Goal: Find contact information: Find contact information

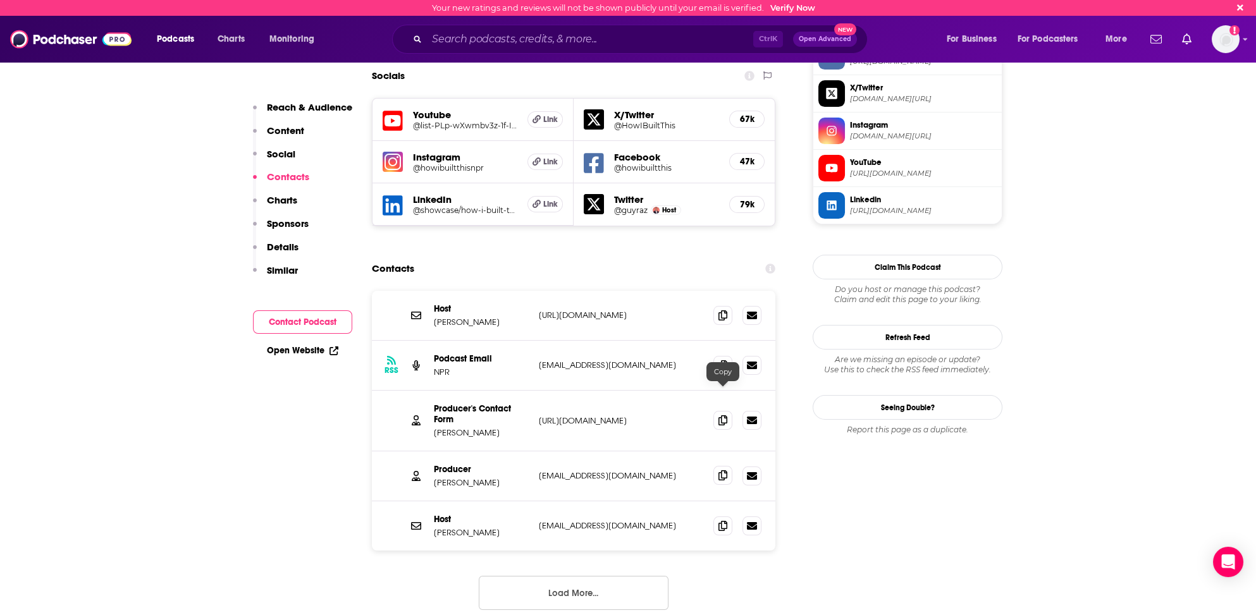
click at [722, 470] on icon at bounding box center [722, 475] width 9 height 10
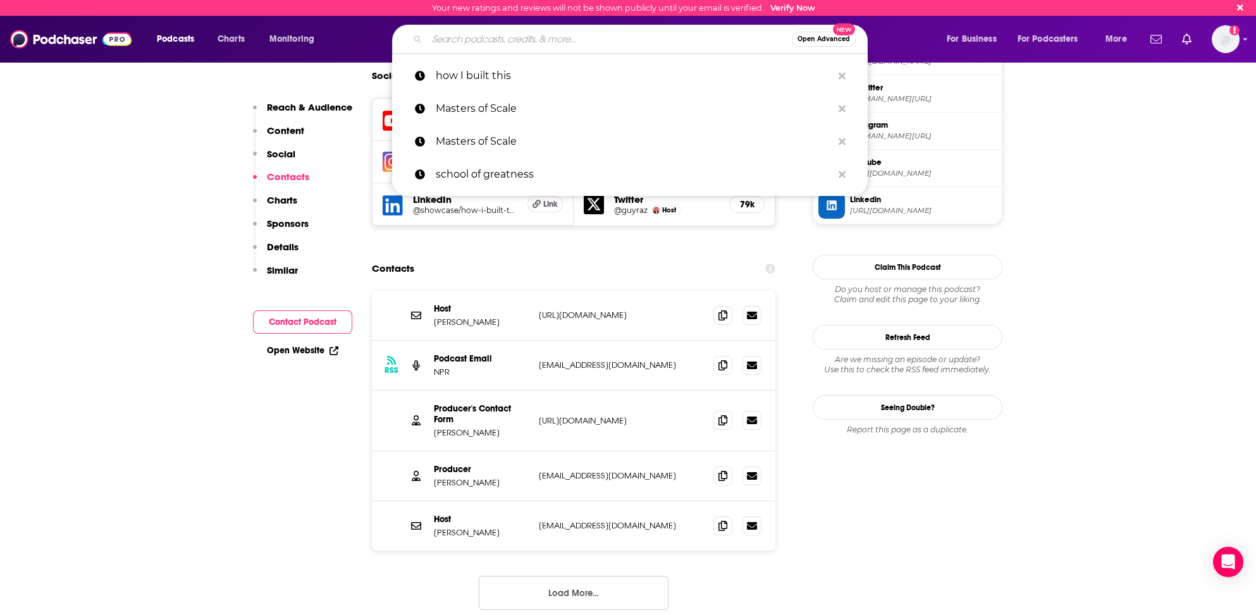
click at [445, 39] on input "Search podcasts, credits, & more..." at bounding box center [609, 39] width 365 height 20
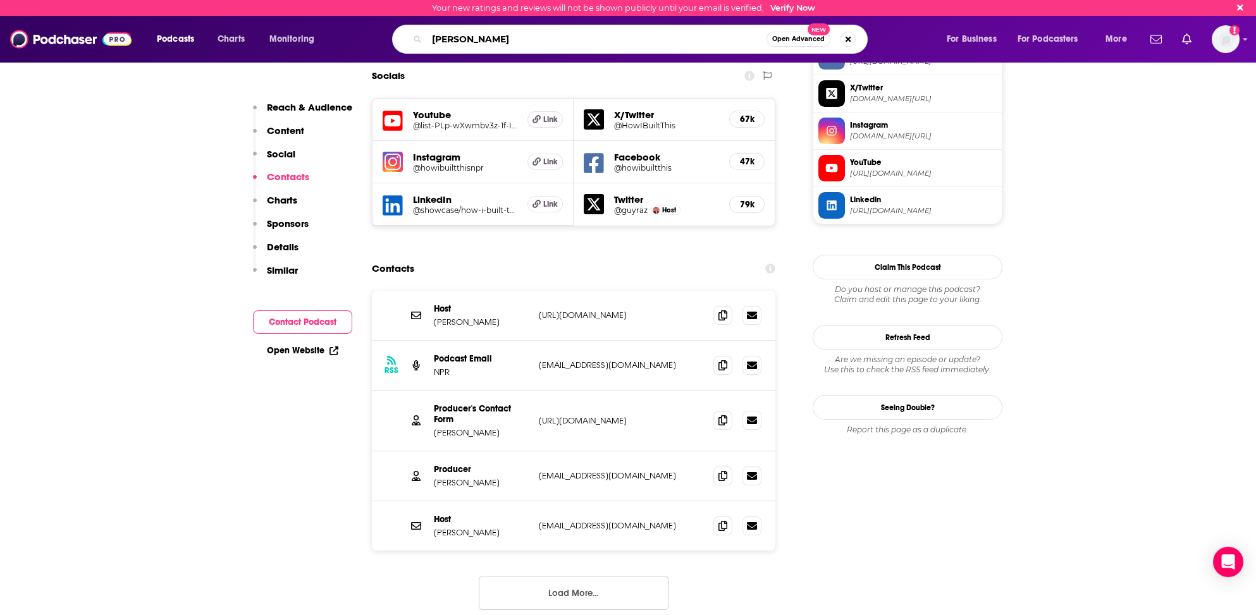
type input "[PERSON_NAME]"
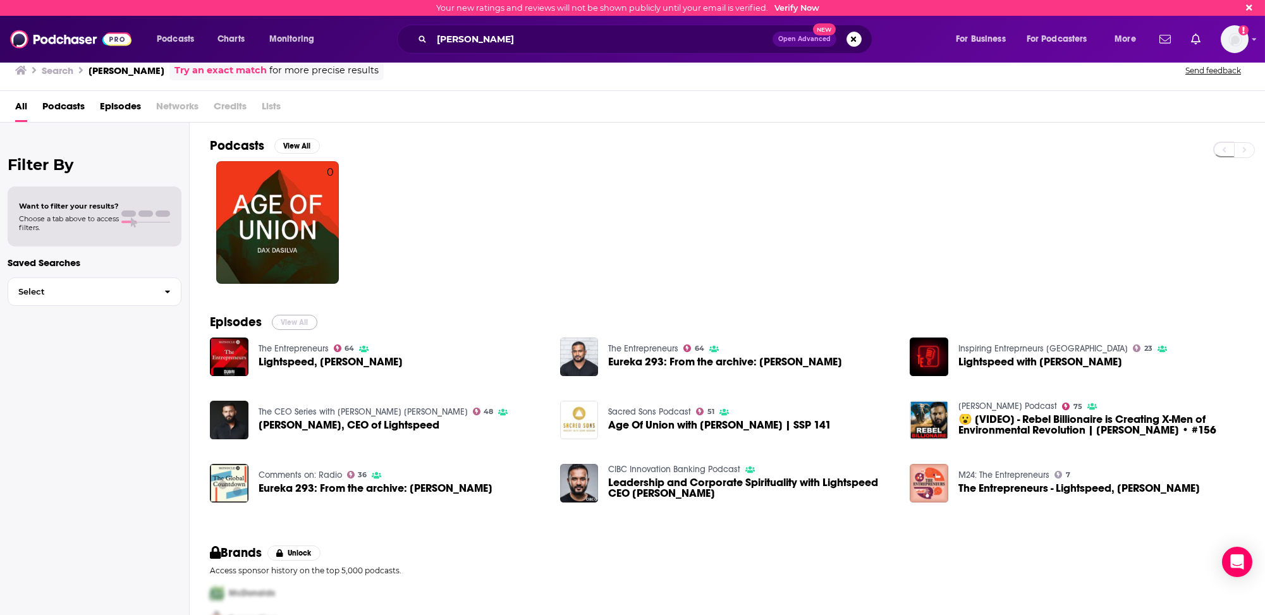
click at [298, 319] on button "View All" at bounding box center [295, 322] width 46 height 15
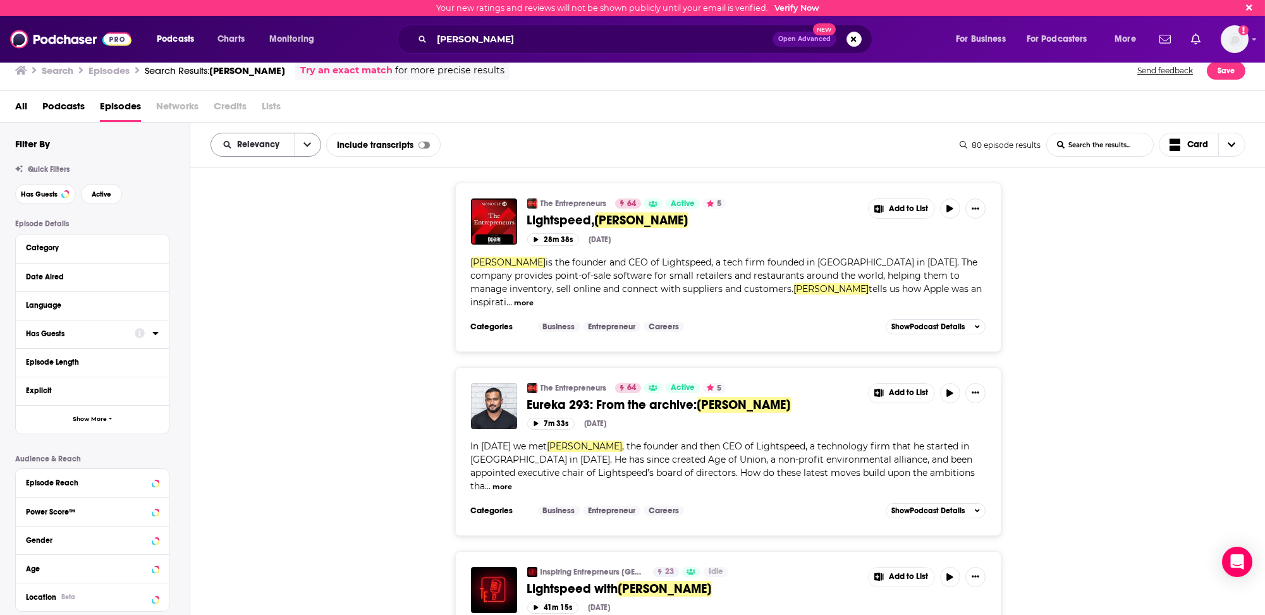
click at [252, 141] on span "Relevancy" at bounding box center [260, 144] width 47 height 9
click at [258, 252] on span "Power Score" at bounding box center [273, 252] width 75 height 7
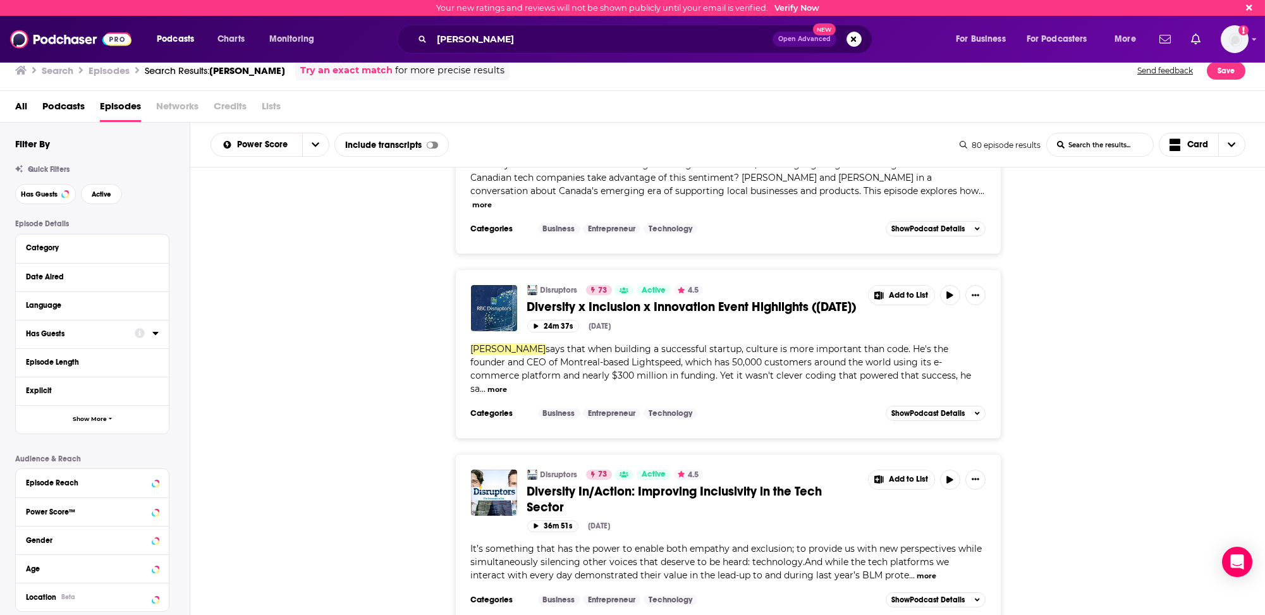
scroll to position [885, 0]
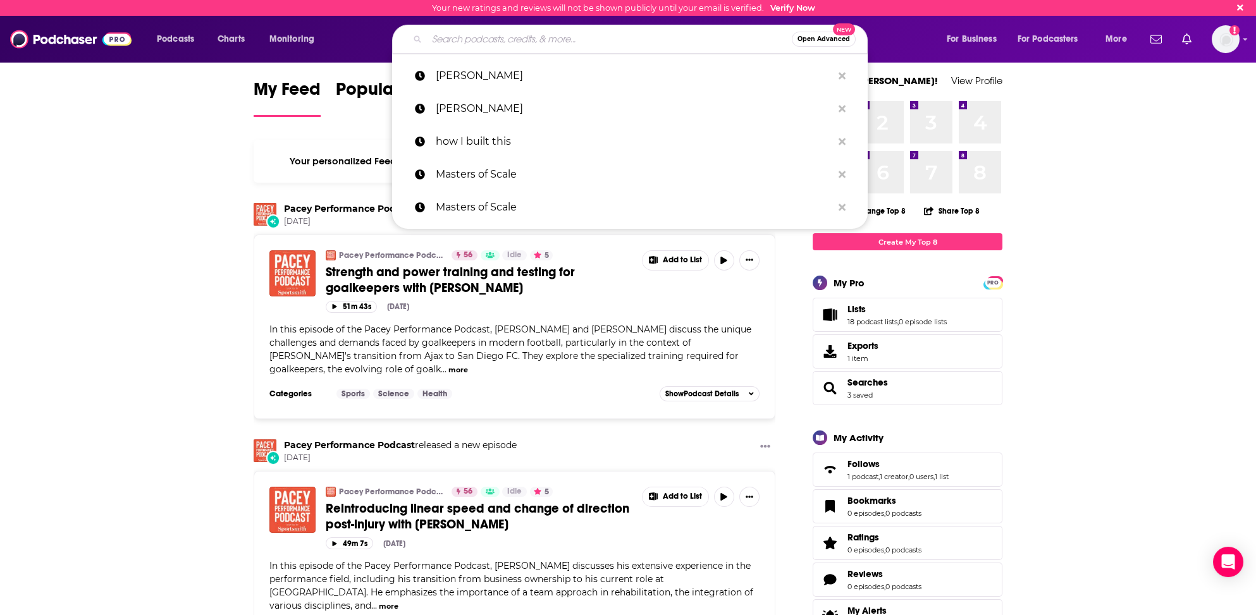
click at [570, 40] on input "Search podcasts, credits, & more..." at bounding box center [609, 39] width 365 height 20
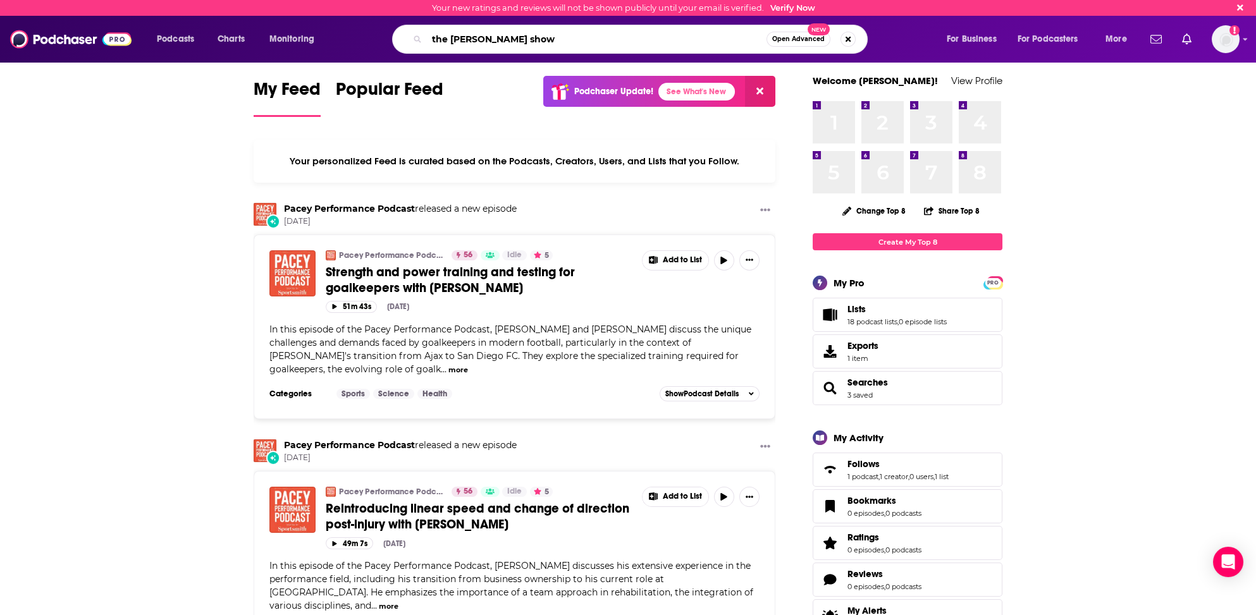
type input "the ed mylett show"
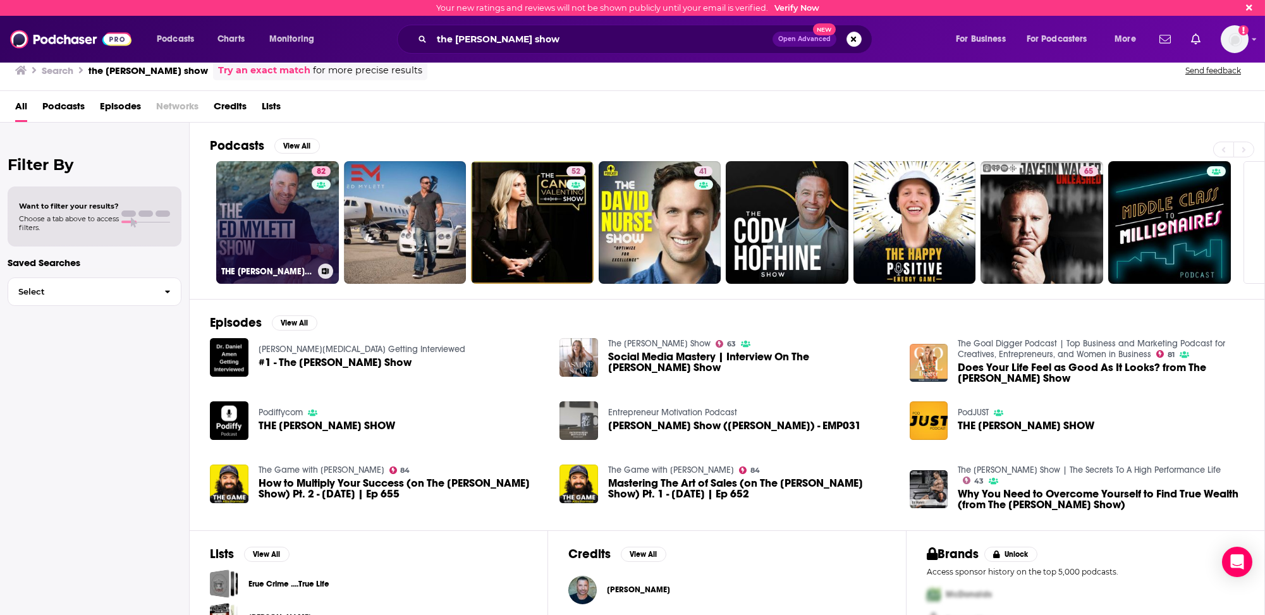
click at [236, 222] on link "82 THE ED MYLETT SHOW" at bounding box center [277, 222] width 123 height 123
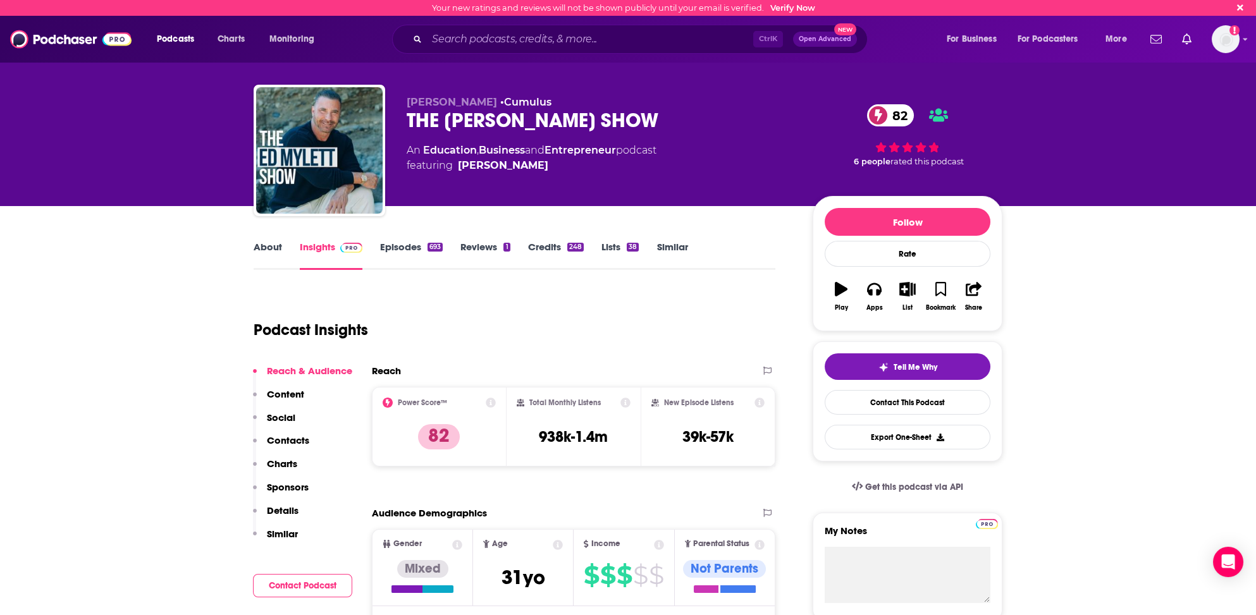
click at [289, 438] on p "Contacts" at bounding box center [288, 440] width 42 height 12
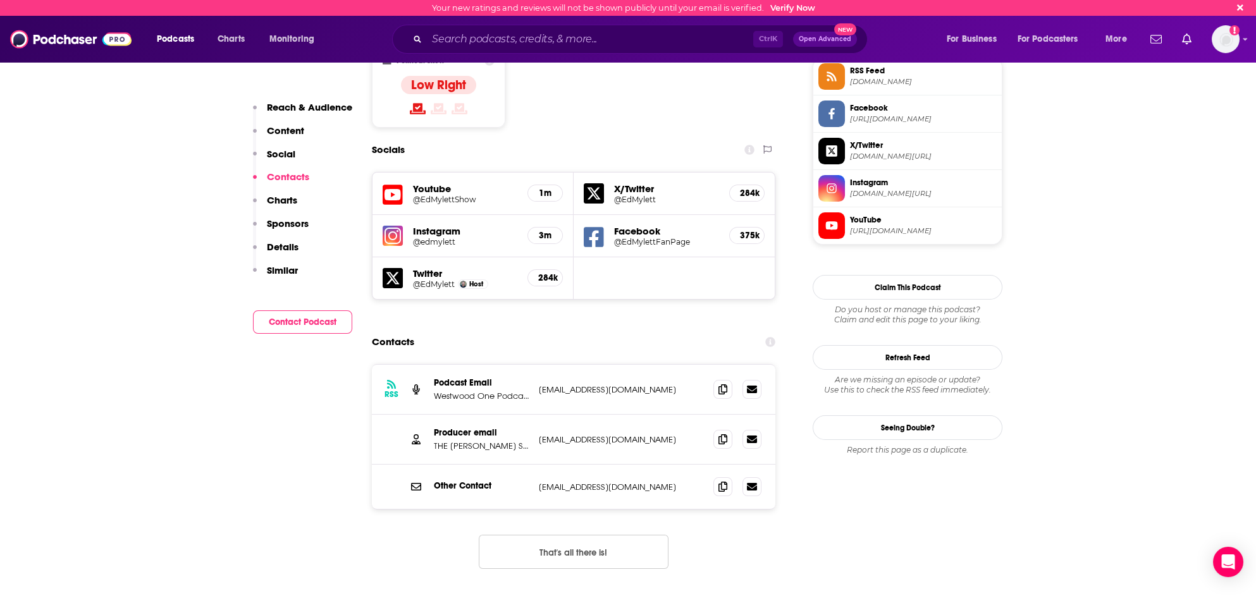
scroll to position [1096, 0]
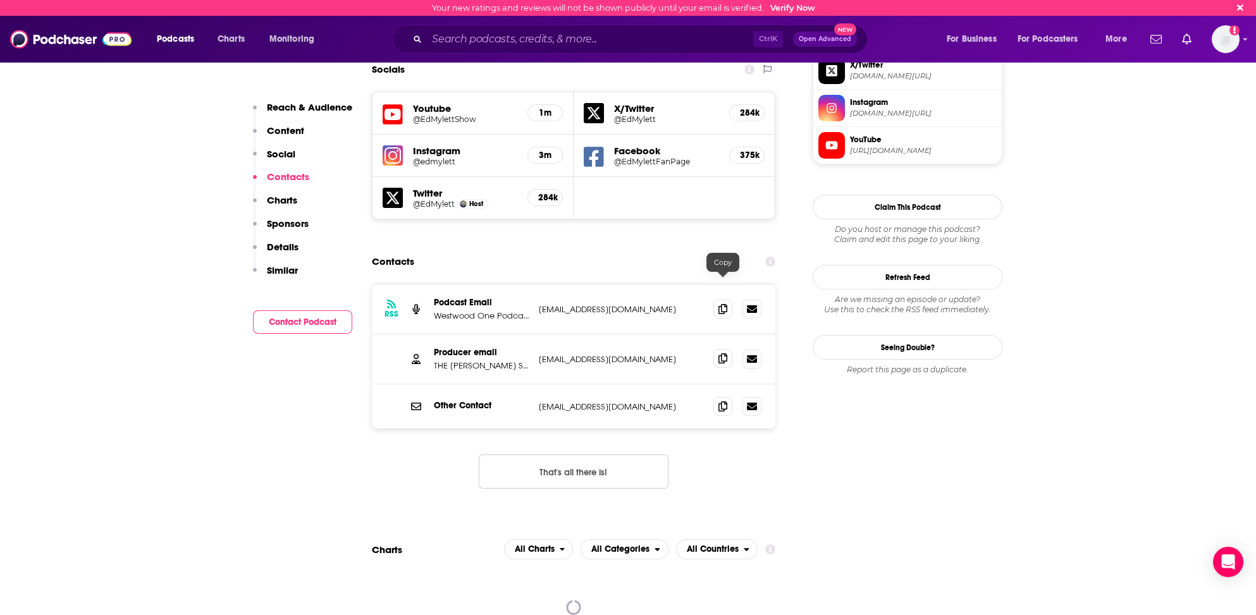
click at [720, 353] on icon at bounding box center [722, 358] width 9 height 10
